Goal: Task Accomplishment & Management: Manage account settings

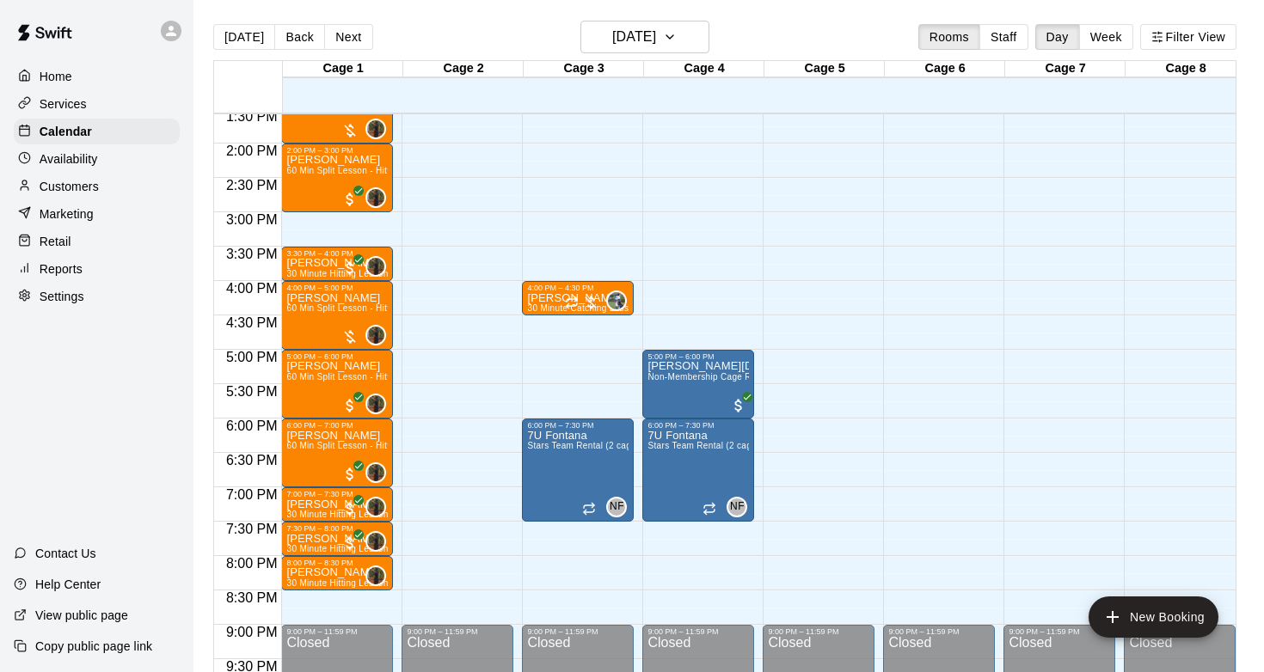
scroll to position [928, 0]
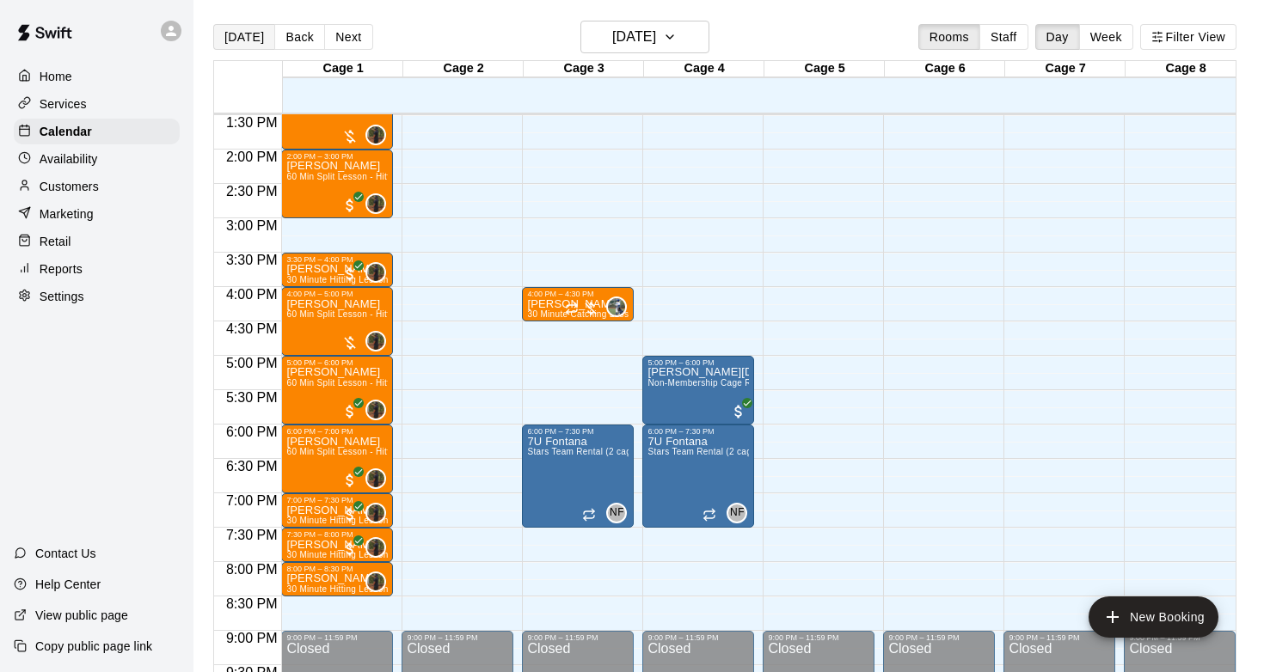
click at [248, 40] on button "[DATE]" at bounding box center [244, 37] width 62 height 26
click at [612, 37] on h6 "[DATE]" at bounding box center [634, 37] width 44 height 24
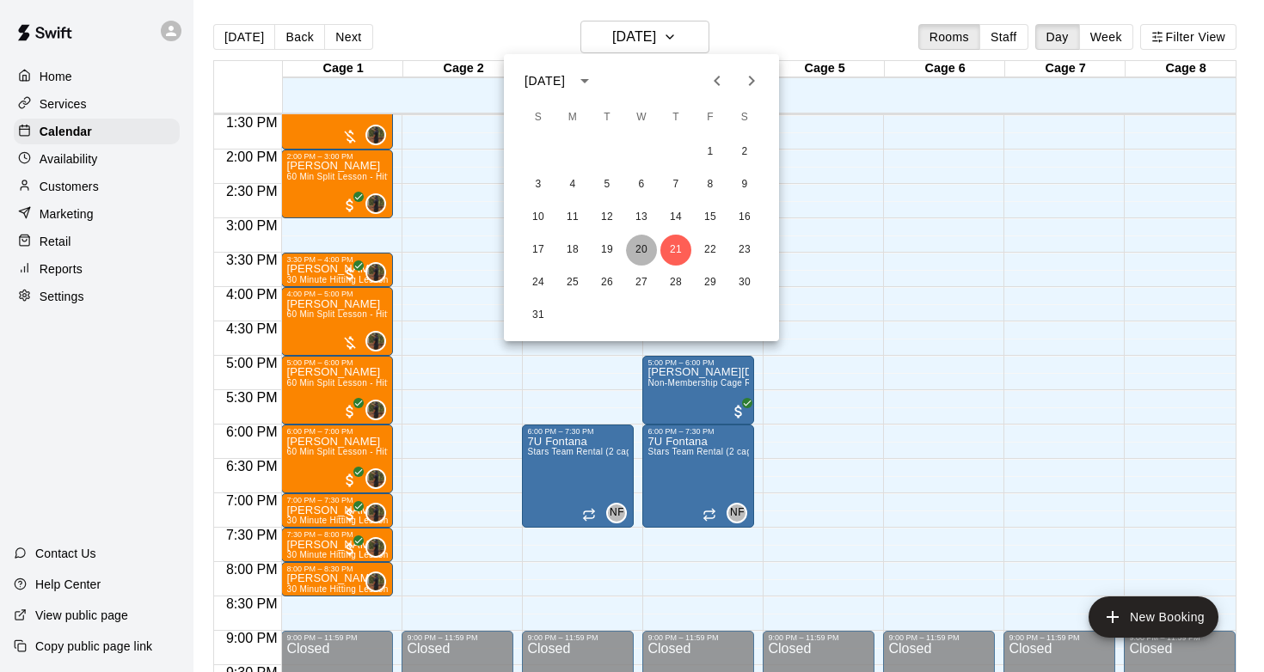
click at [638, 252] on button "20" at bounding box center [641, 250] width 31 height 31
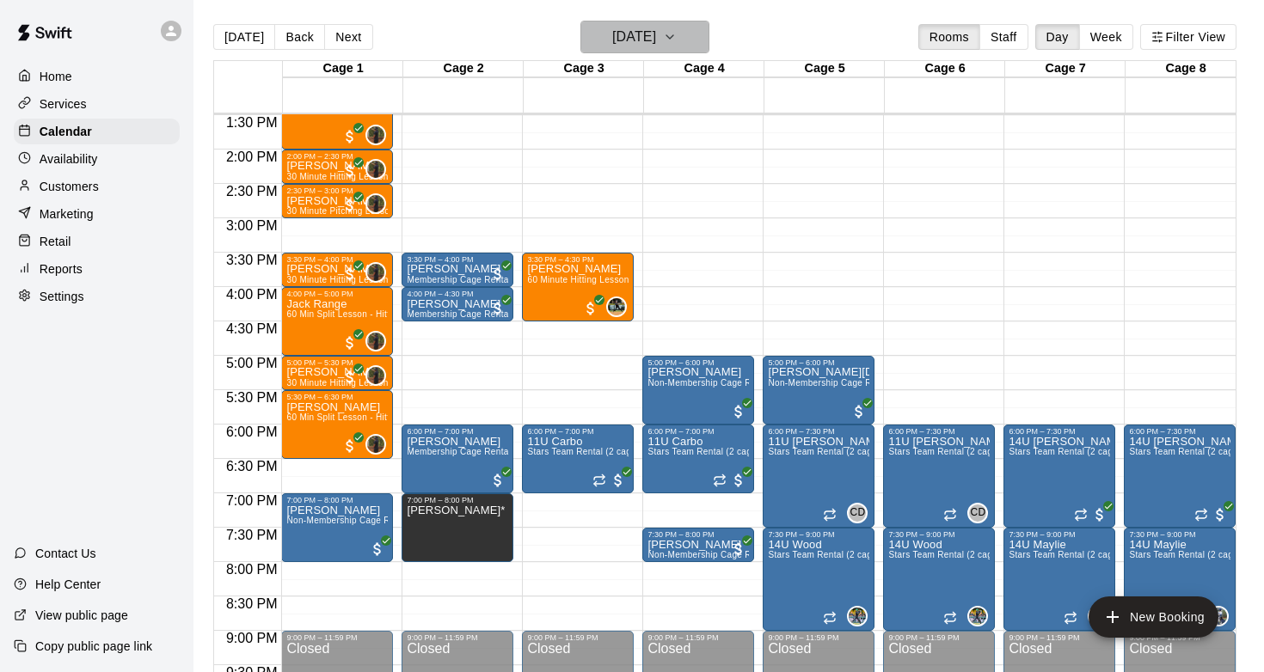
click at [640, 29] on h6 "[DATE]" at bounding box center [634, 37] width 44 height 24
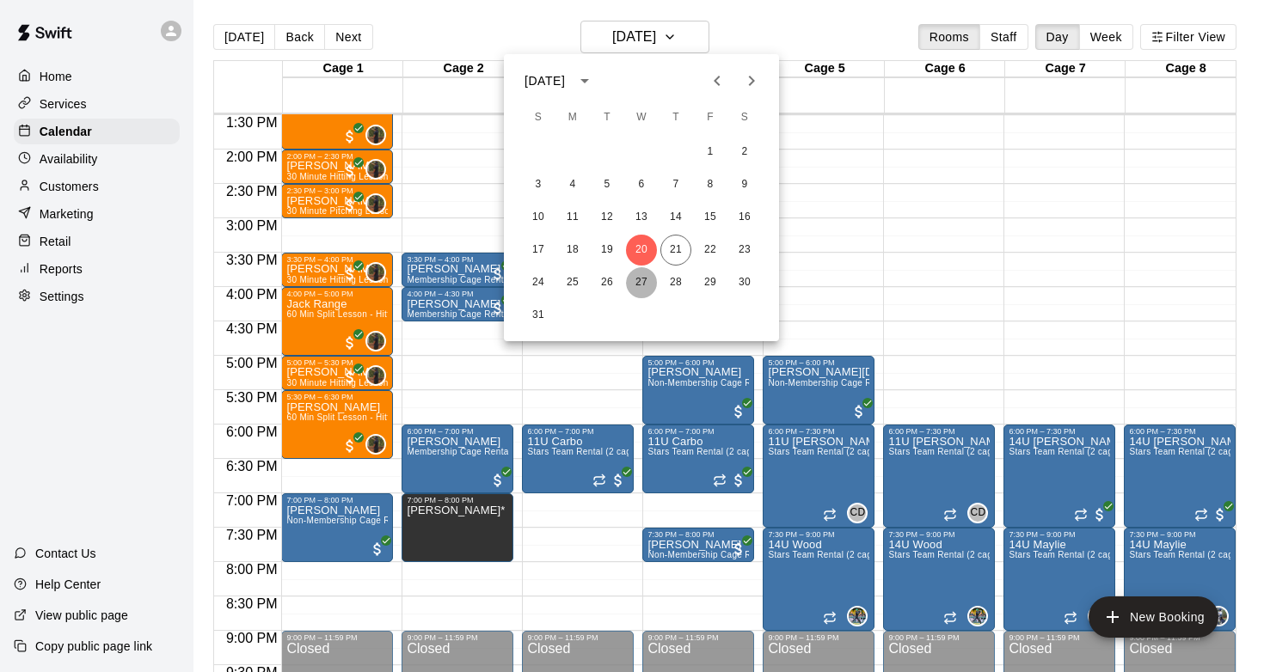
click at [647, 273] on button "27" at bounding box center [641, 282] width 31 height 31
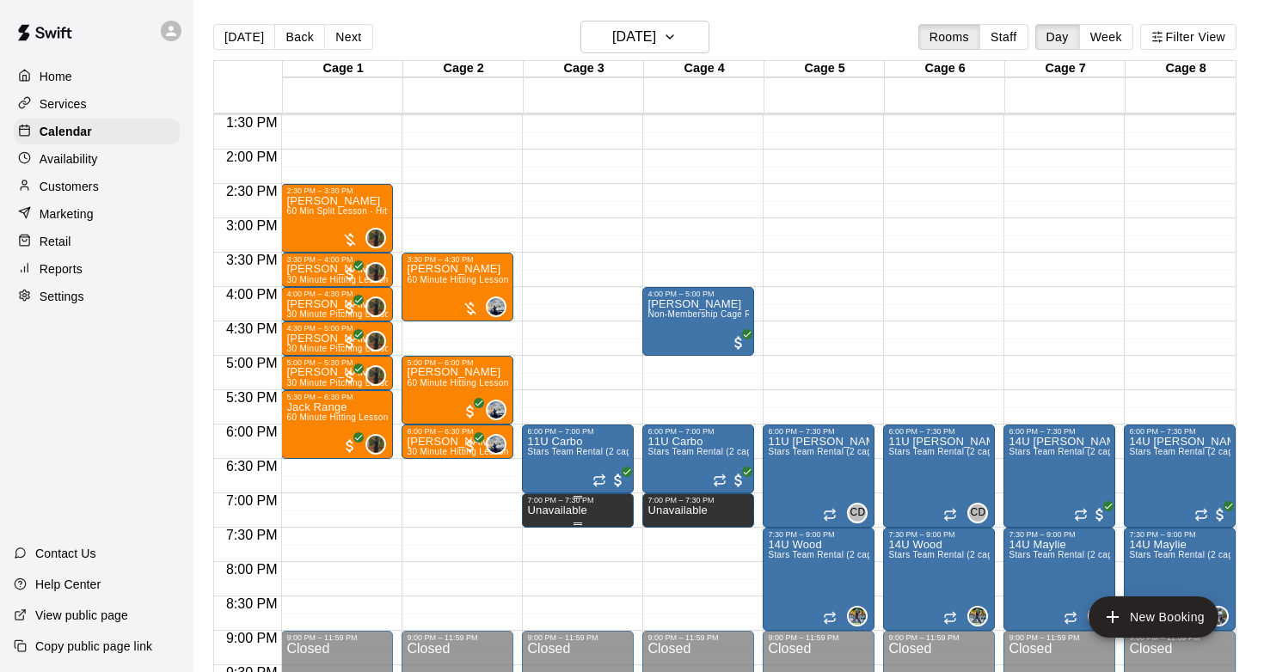
click at [690, 518] on div at bounding box center [632, 336] width 1264 height 672
click at [696, 511] on p "Unavailable" at bounding box center [676, 511] width 59 height 0
click at [666, 570] on icon "delete" at bounding box center [666, 569] width 12 height 15
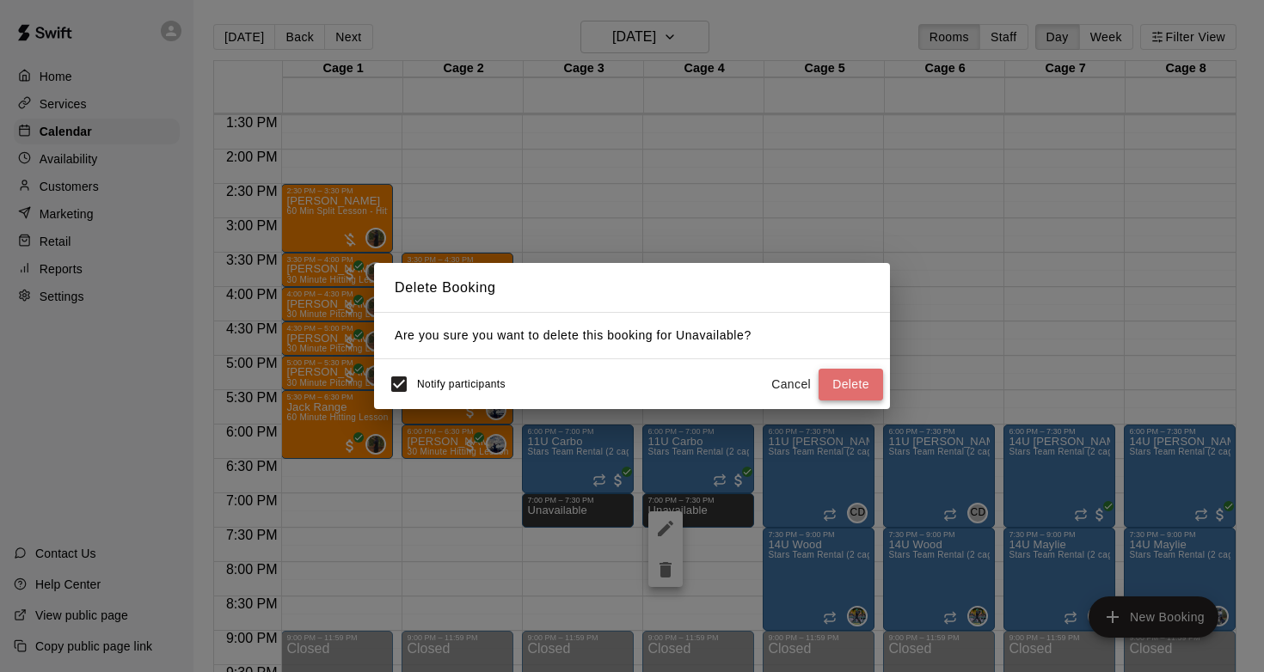
click at [831, 381] on button "Delete" at bounding box center [851, 385] width 64 height 32
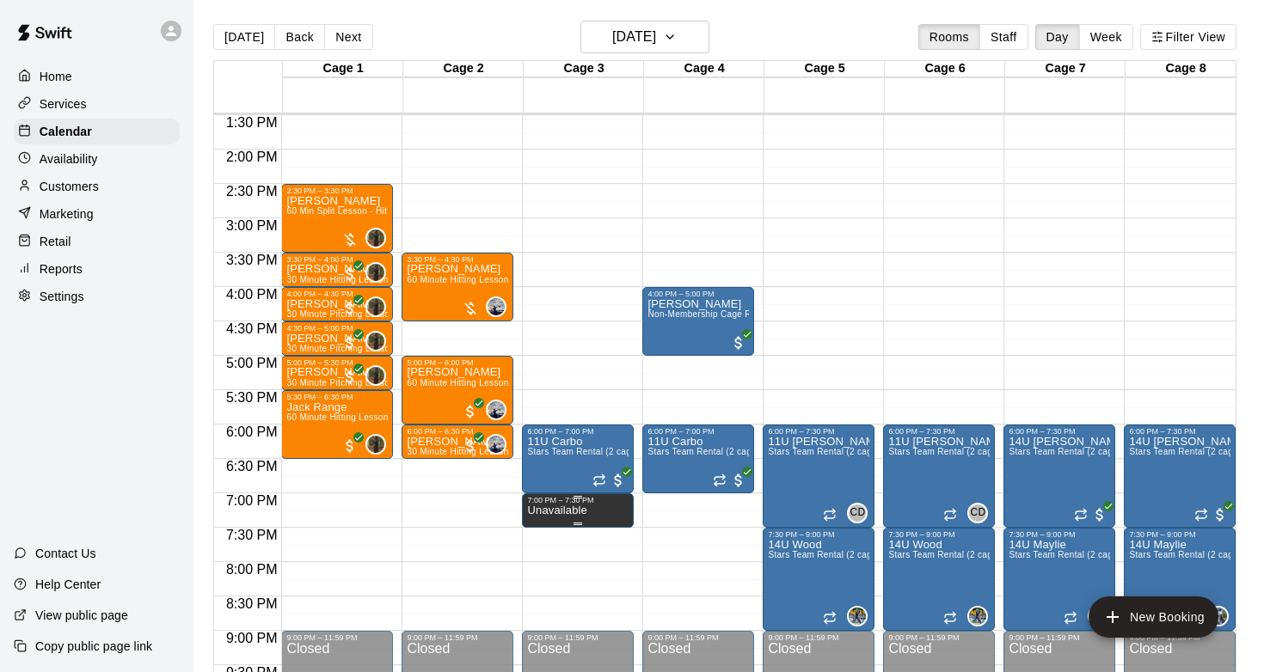
click at [543, 561] on icon "delete" at bounding box center [545, 564] width 12 height 15
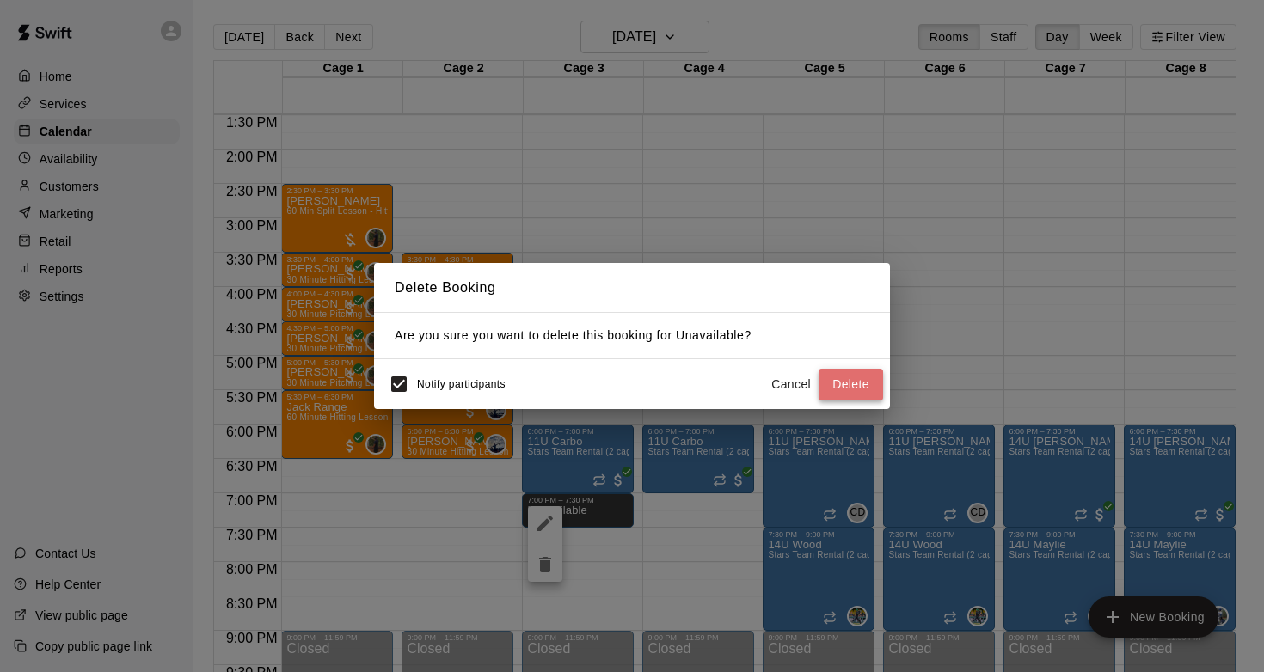
click at [846, 372] on button "Delete" at bounding box center [851, 385] width 64 height 32
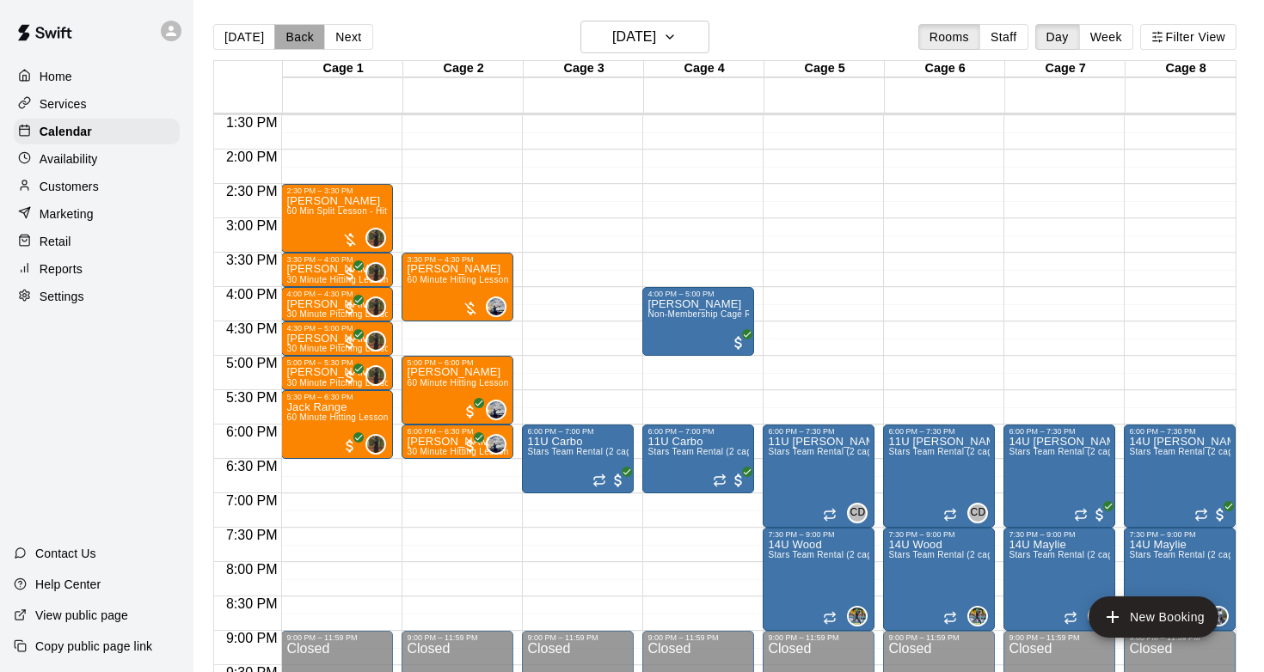
click at [274, 47] on button "Back" at bounding box center [299, 37] width 51 height 26
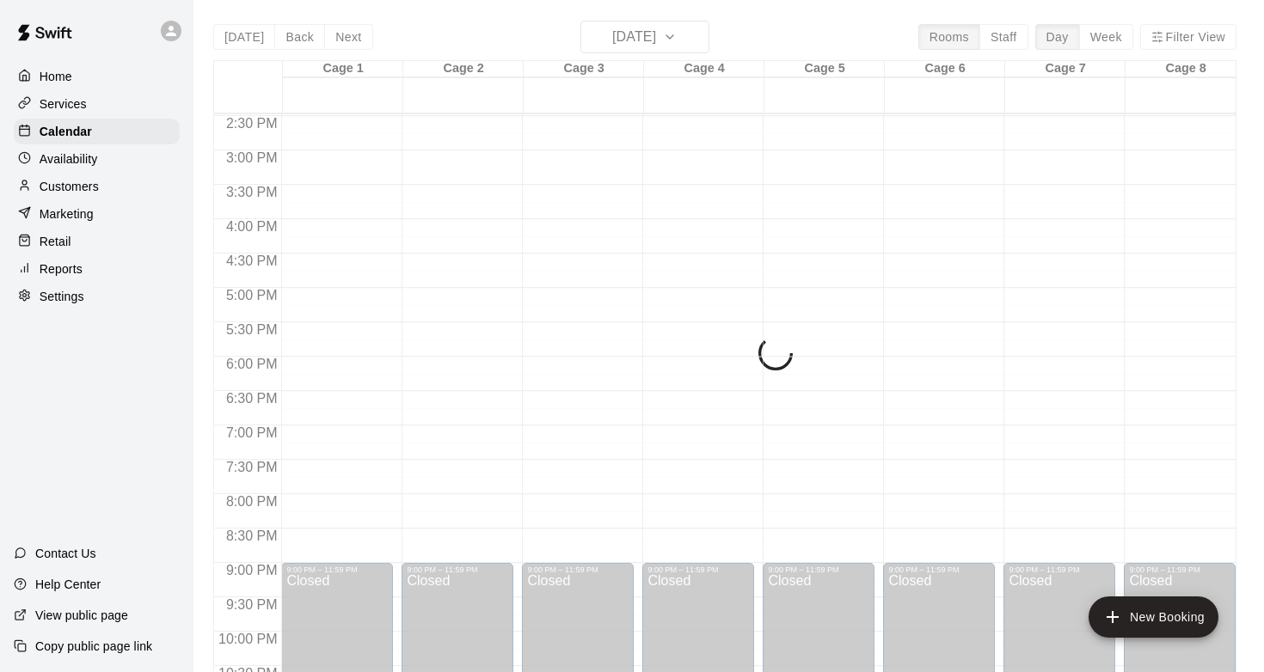
scroll to position [1074, 0]
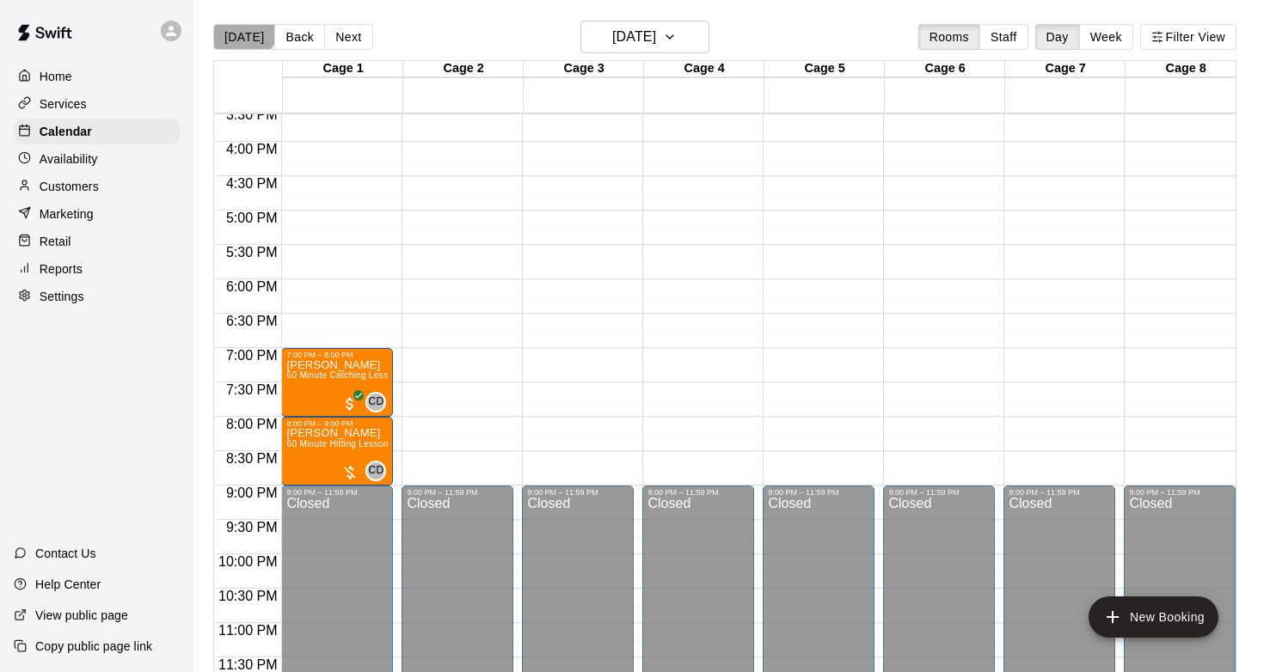
click at [242, 25] on button "[DATE]" at bounding box center [244, 37] width 62 height 26
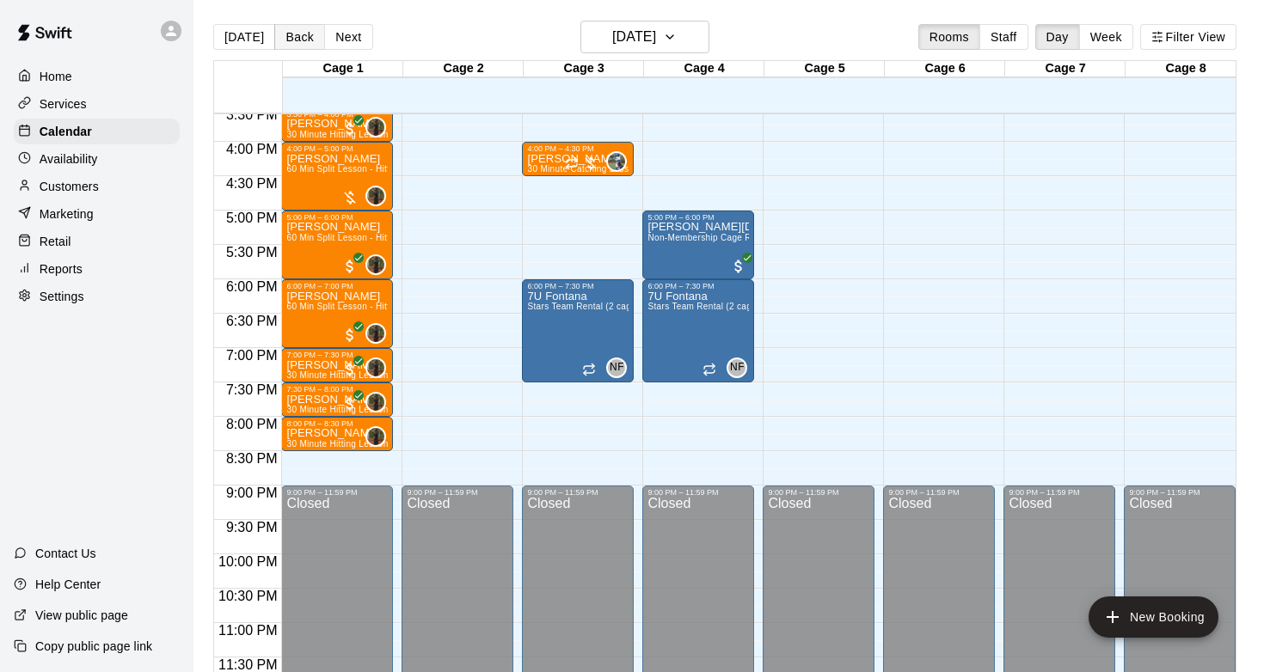
click at [304, 40] on button "Back" at bounding box center [299, 37] width 51 height 26
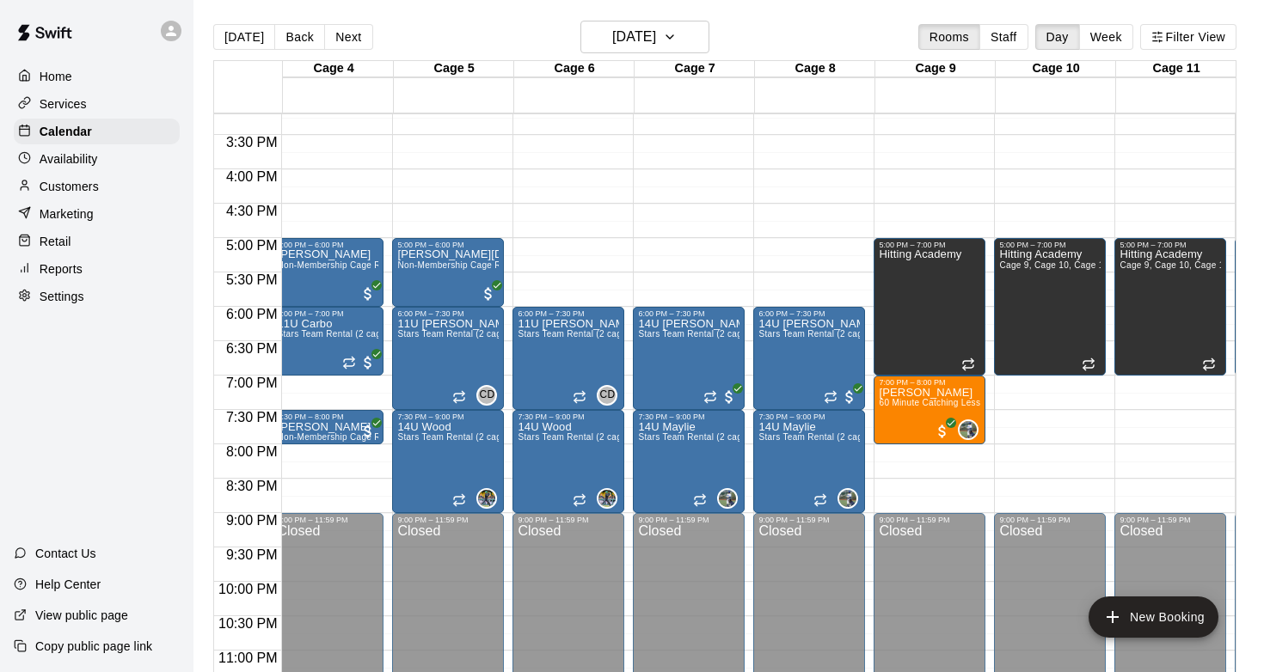
scroll to position [1046, 470]
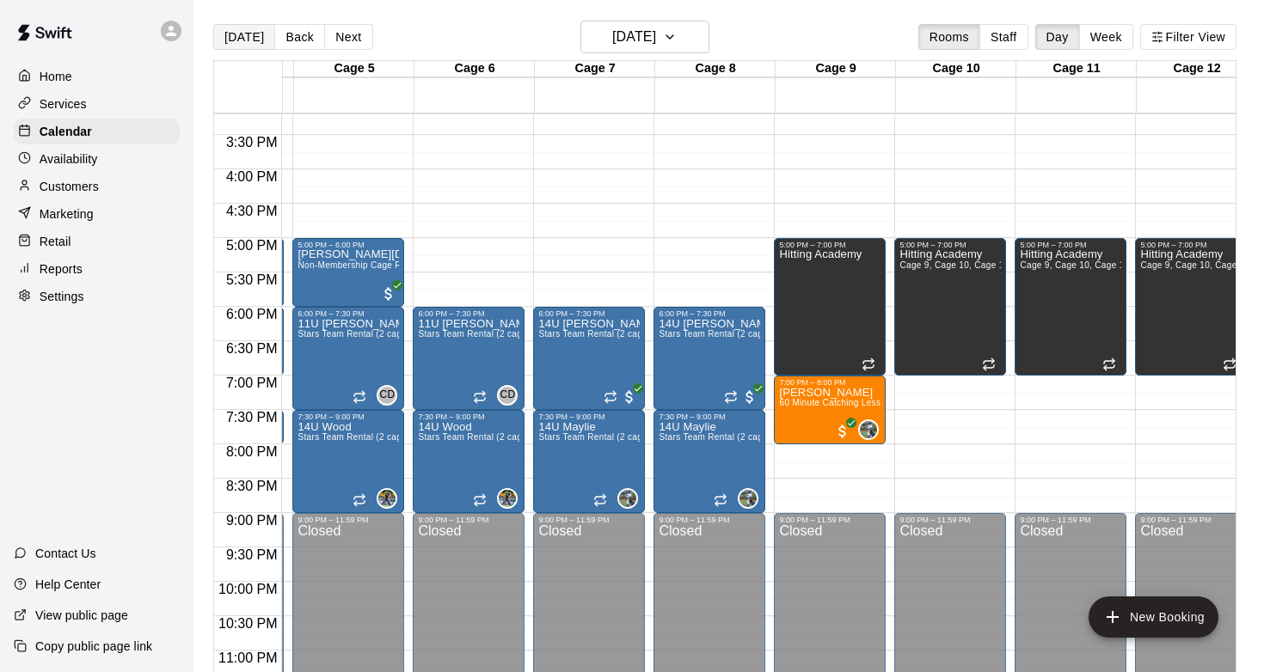
click at [236, 28] on button "[DATE]" at bounding box center [244, 37] width 62 height 26
